Goal: Task Accomplishment & Management: Manage account settings

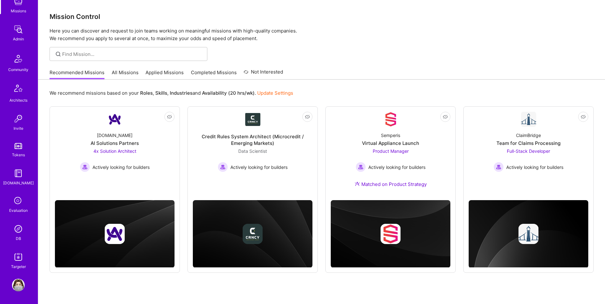
click at [20, 226] on img at bounding box center [18, 228] width 13 height 13
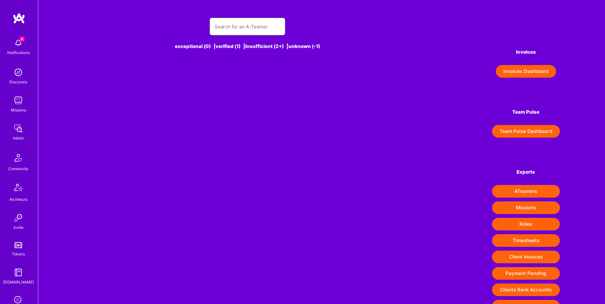
click at [243, 28] on input "text" at bounding box center [248, 27] width 66 height 16
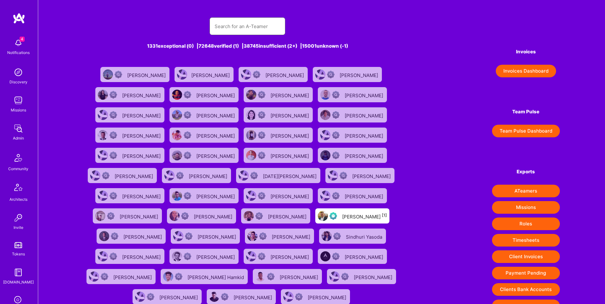
paste input "ivycny@gmail.com"
type input "ivycny@gmail.com"
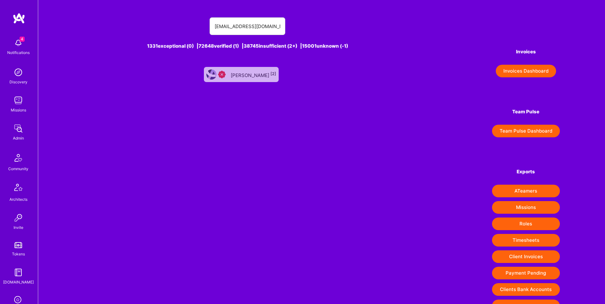
click at [249, 76] on div "Ivy Chen [2]" at bounding box center [253, 74] width 45 height 8
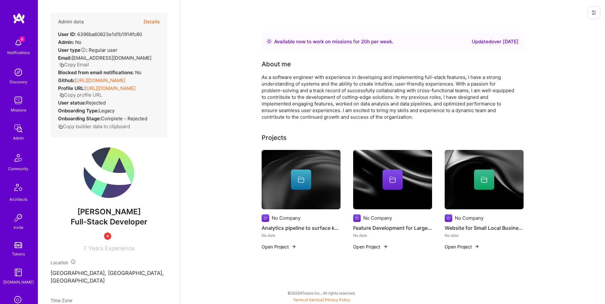
click at [153, 20] on button "Details" at bounding box center [152, 22] width 16 height 18
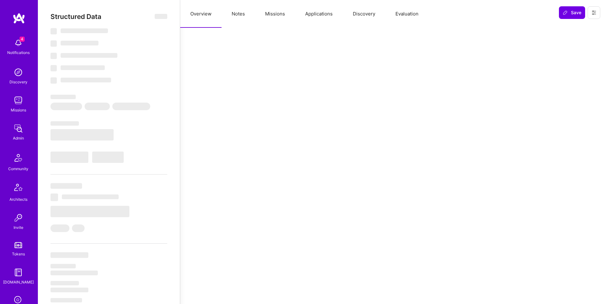
select select "Right Now"
select select "Insufficient"
select select "US"
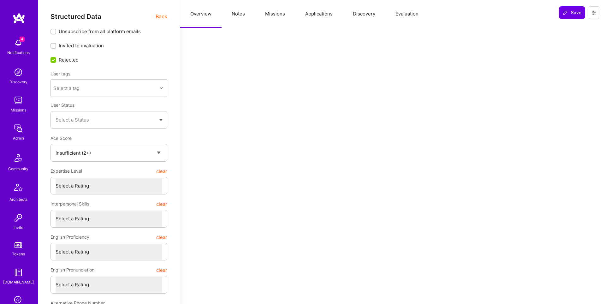
click at [334, 13] on button "Applications" at bounding box center [319, 14] width 48 height 28
click at [282, 13] on button "Missions" at bounding box center [275, 14] width 40 height 28
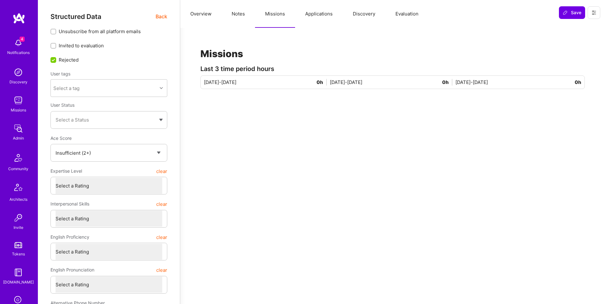
click at [199, 16] on button "Overview" at bounding box center [200, 14] width 41 height 28
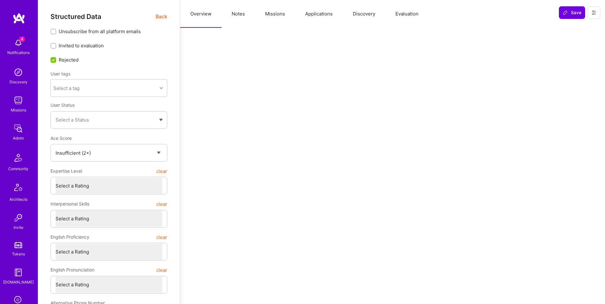
click at [240, 13] on button "Notes" at bounding box center [237, 14] width 33 height 28
type textarea "x"
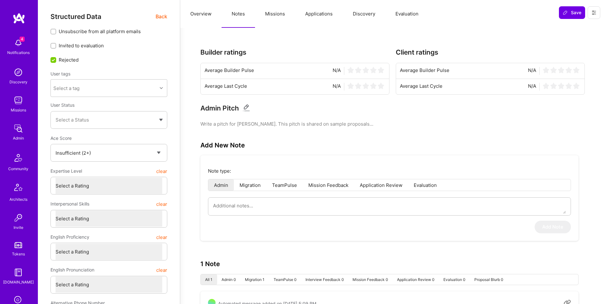
scroll to position [1, 0]
click at [593, 12] on icon at bounding box center [593, 12] width 5 height 5
click at [571, 43] on button "Delete User" at bounding box center [571, 43] width 58 height 16
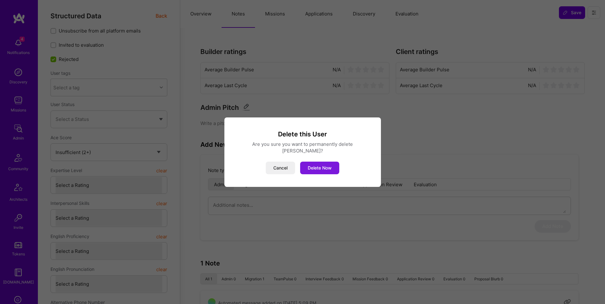
click at [322, 163] on button "Delete Now" at bounding box center [319, 168] width 39 height 13
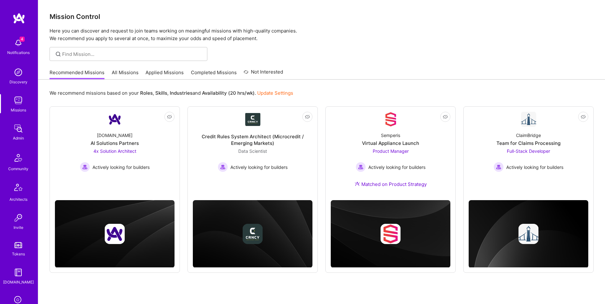
scroll to position [99, 0]
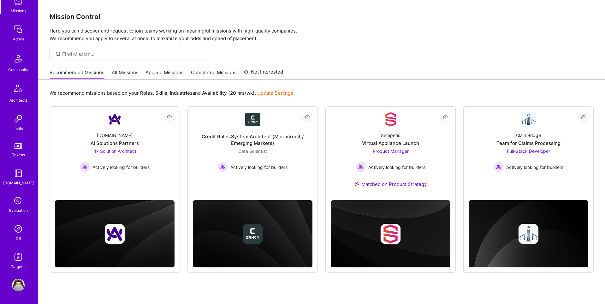
click at [17, 228] on img at bounding box center [18, 228] width 13 height 13
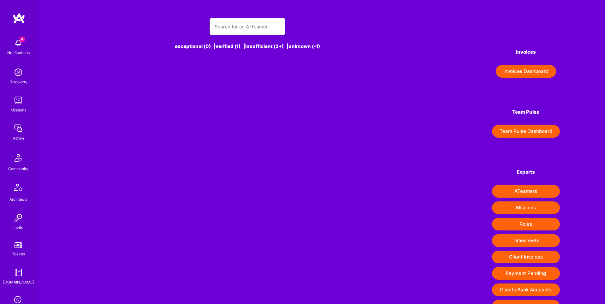
click at [235, 33] on input "text" at bounding box center [248, 27] width 66 height 16
paste input "[EMAIL_ADDRESS][DOMAIN_NAME]"
type input "[EMAIL_ADDRESS][DOMAIN_NAME]"
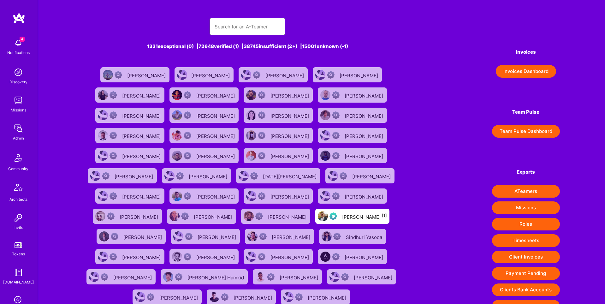
paste input "[EMAIL_ADDRESS][DOMAIN_NAME]"
type input "[EMAIL_ADDRESS][DOMAIN_NAME]"
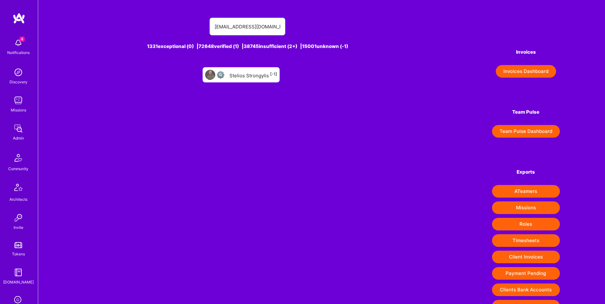
click at [245, 76] on div "Stelios Strongylis [-1]" at bounding box center [253, 75] width 48 height 8
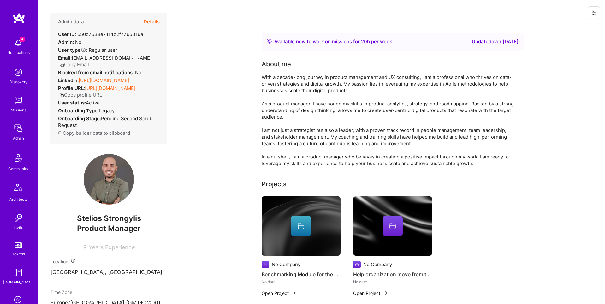
click at [154, 23] on button "Details" at bounding box center [152, 22] width 16 height 18
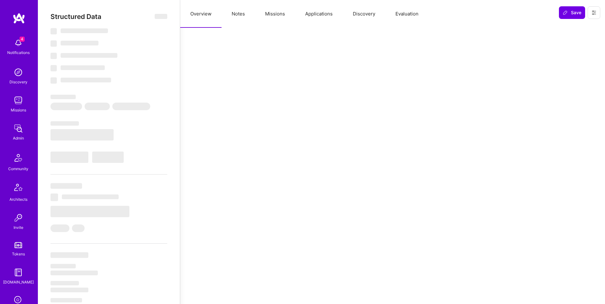
select select "Right Now"
select select "Unknown"
select select "US"
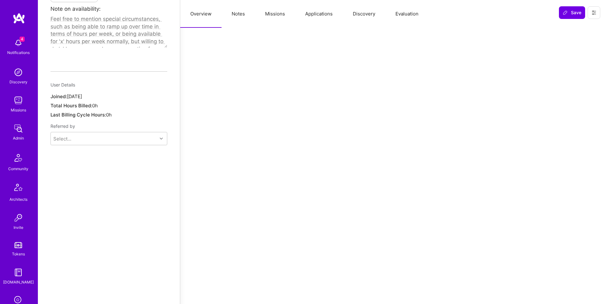
scroll to position [452, 0]
click at [592, 12] on icon at bounding box center [593, 12] width 5 height 5
click at [583, 60] on button "Delete User" at bounding box center [571, 59] width 58 height 16
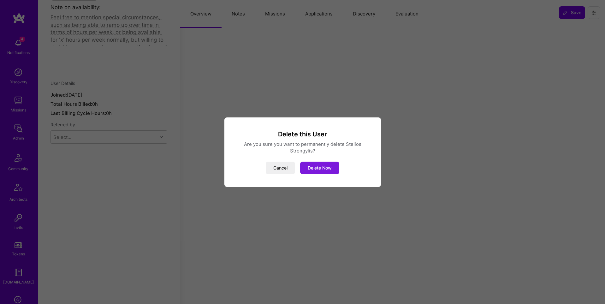
click at [324, 169] on button "Delete Now" at bounding box center [319, 168] width 39 height 13
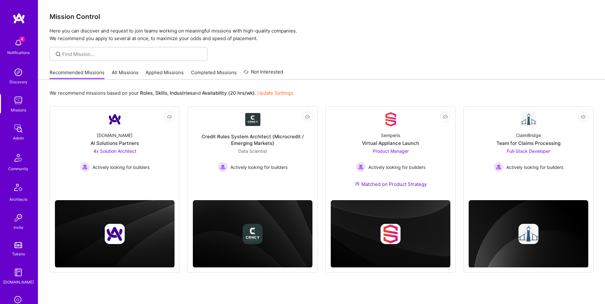
scroll to position [99, 0]
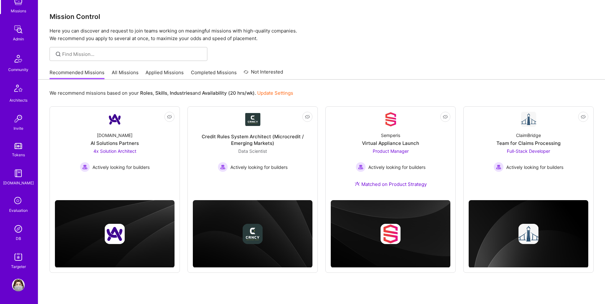
click at [17, 227] on img at bounding box center [18, 228] width 13 height 13
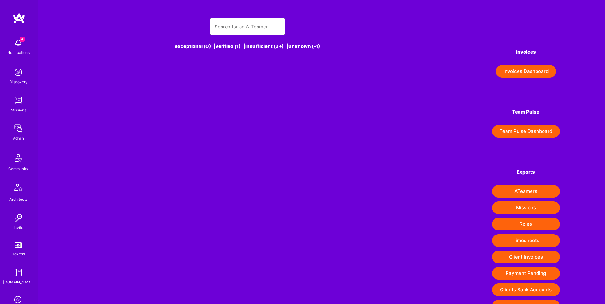
click at [247, 25] on input "text" at bounding box center [248, 27] width 66 height 16
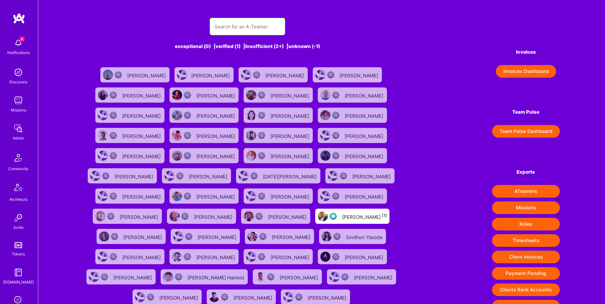
paste input "[EMAIL_ADDRESS][DOMAIN_NAME]"
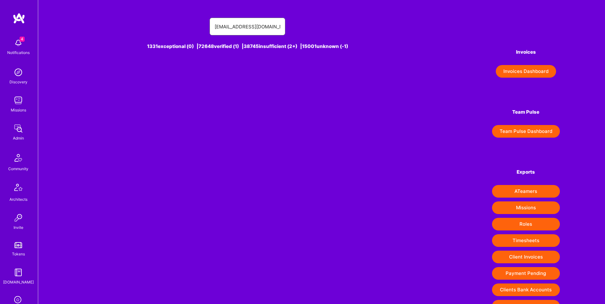
paste input "[PERSON_NAME]"
type input "[PERSON_NAME][EMAIL_ADDRESS][DOMAIN_NAME]"
click at [244, 76] on div "[PERSON_NAME] [1]" at bounding box center [253, 75] width 45 height 8
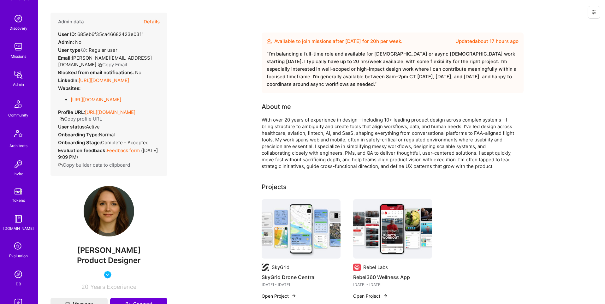
scroll to position [99, 0]
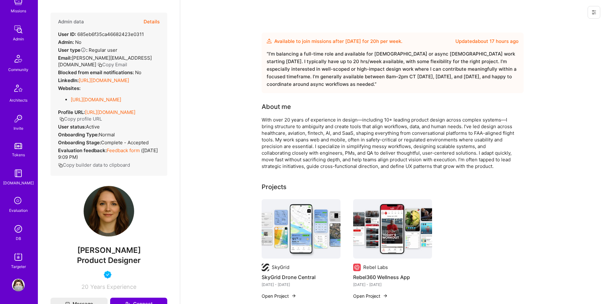
click at [15, 234] on img at bounding box center [18, 228] width 13 height 13
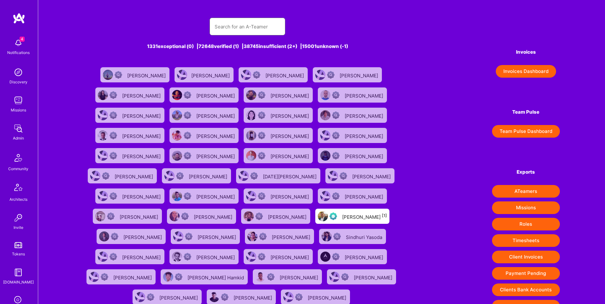
click at [241, 25] on input "text" at bounding box center [248, 27] width 66 height 16
paste input "[EMAIL_ADDRESS][DOMAIN_NAME]"
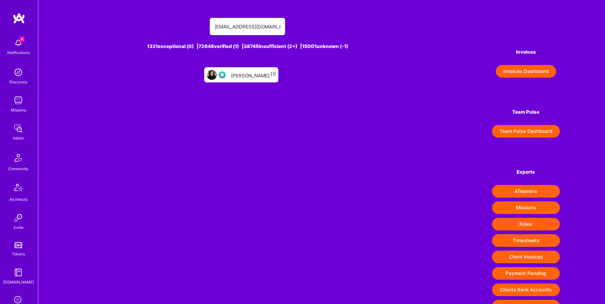
type input "[EMAIL_ADDRESS][DOMAIN_NAME]"
click at [244, 76] on div "[PERSON_NAME] [1]" at bounding box center [253, 75] width 45 height 8
